Goal: Information Seeking & Learning: Learn about a topic

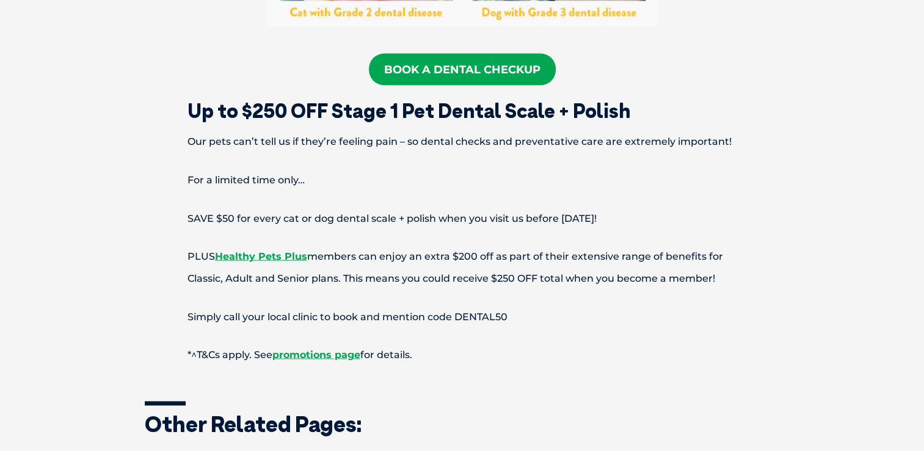
scroll to position [2245, 0]
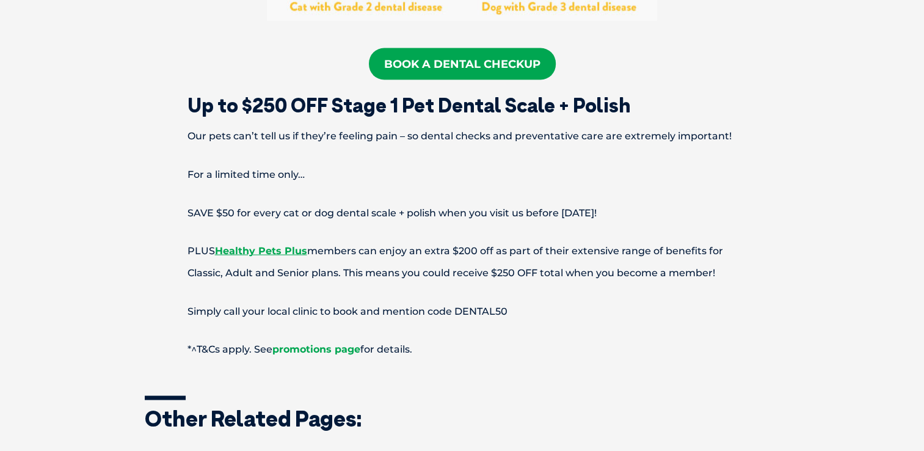
click at [339, 343] on link "promotions page" at bounding box center [316, 349] width 88 height 12
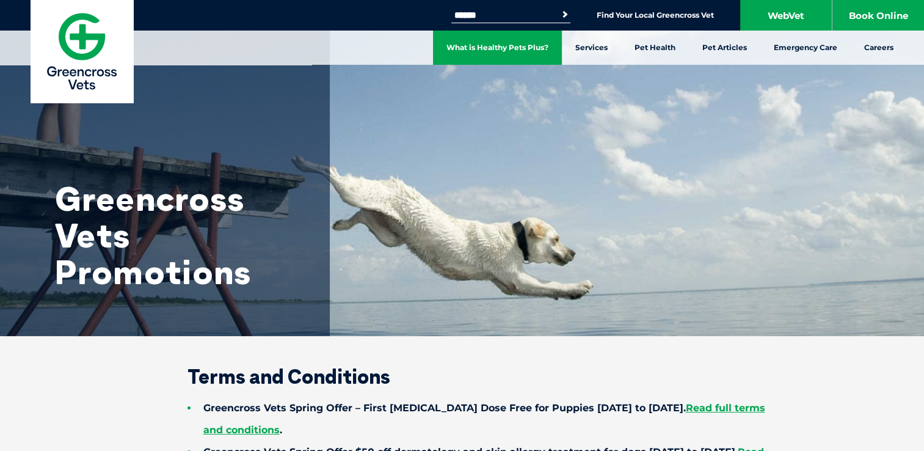
click at [504, 43] on link "What is Healthy Pets Plus?" at bounding box center [497, 48] width 129 height 34
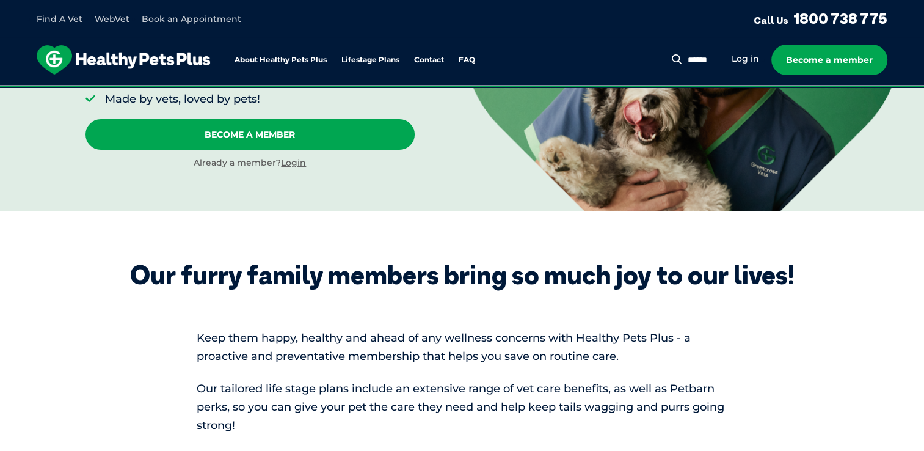
scroll to position [244, 0]
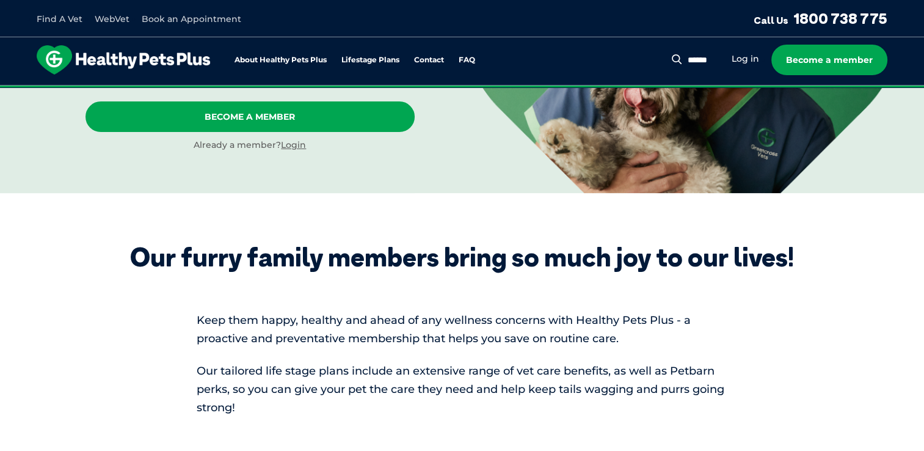
click at [286, 138] on div "Become A Member Already a member? Login" at bounding box center [250, 126] width 329 height 50
click at [288, 144] on link "Login" at bounding box center [293, 144] width 25 height 11
